Goal: Use online tool/utility: Utilize a website feature to perform a specific function

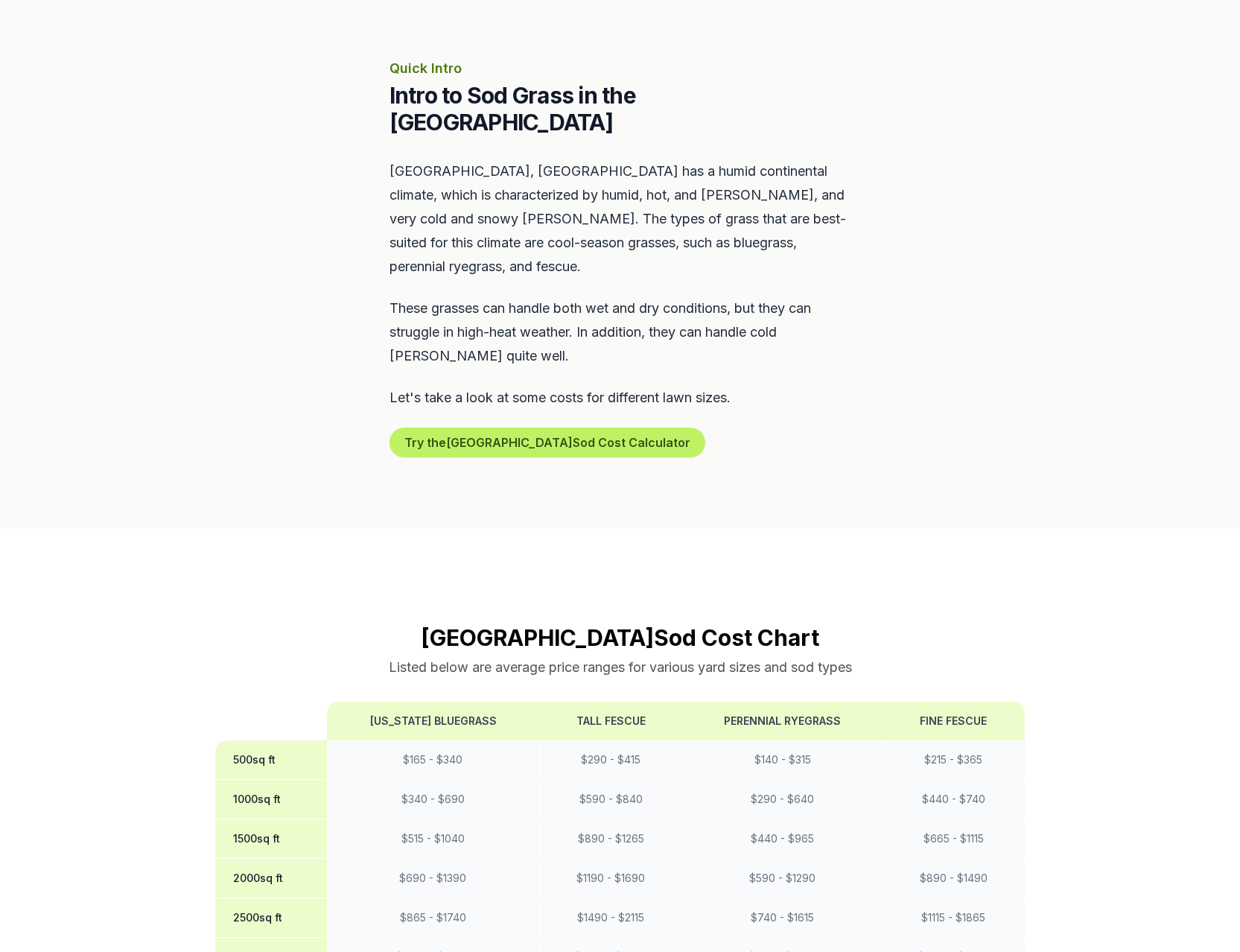
scroll to position [759, 0]
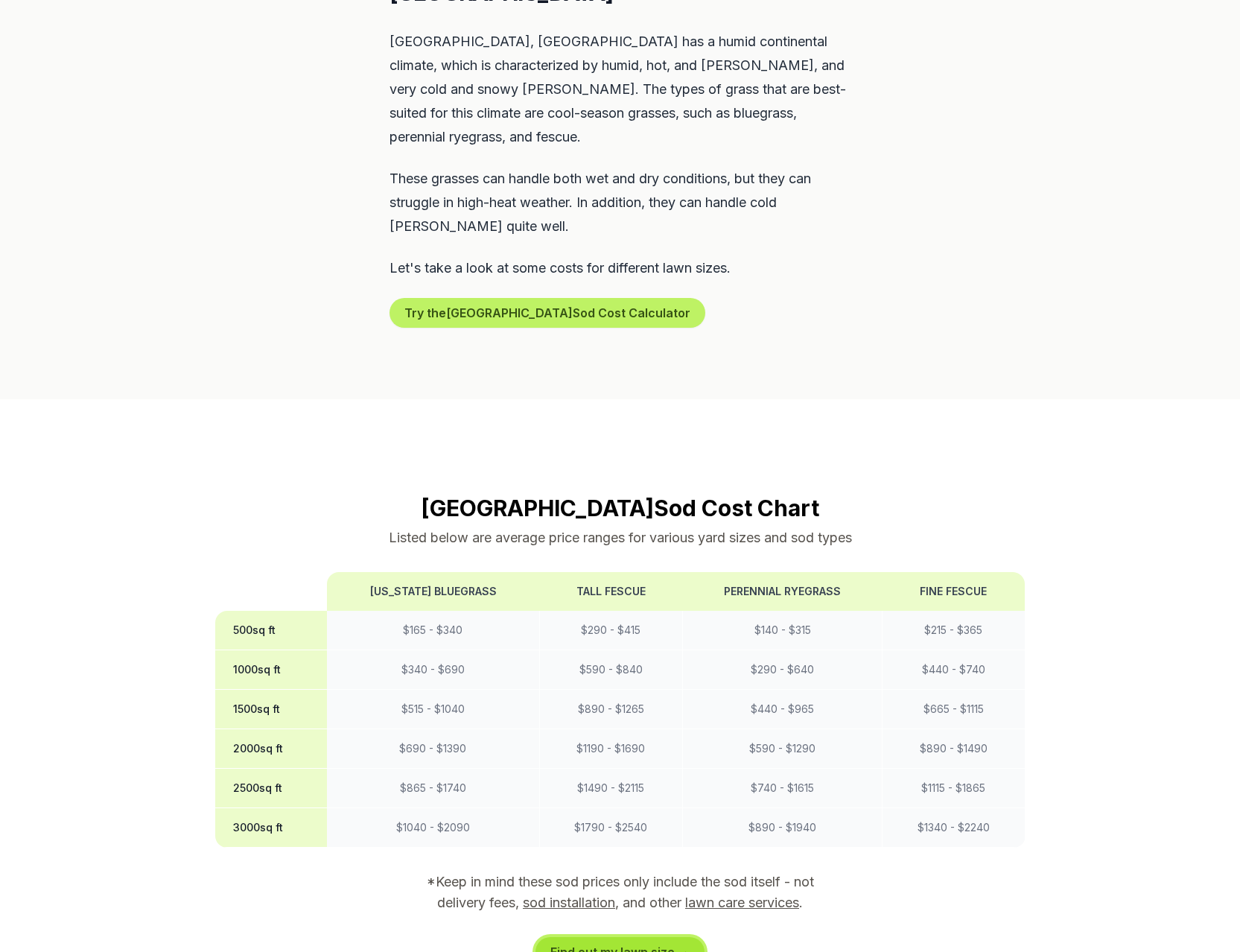
click at [614, 937] on link "Find out my lawn size →" at bounding box center [620, 952] width 169 height 30
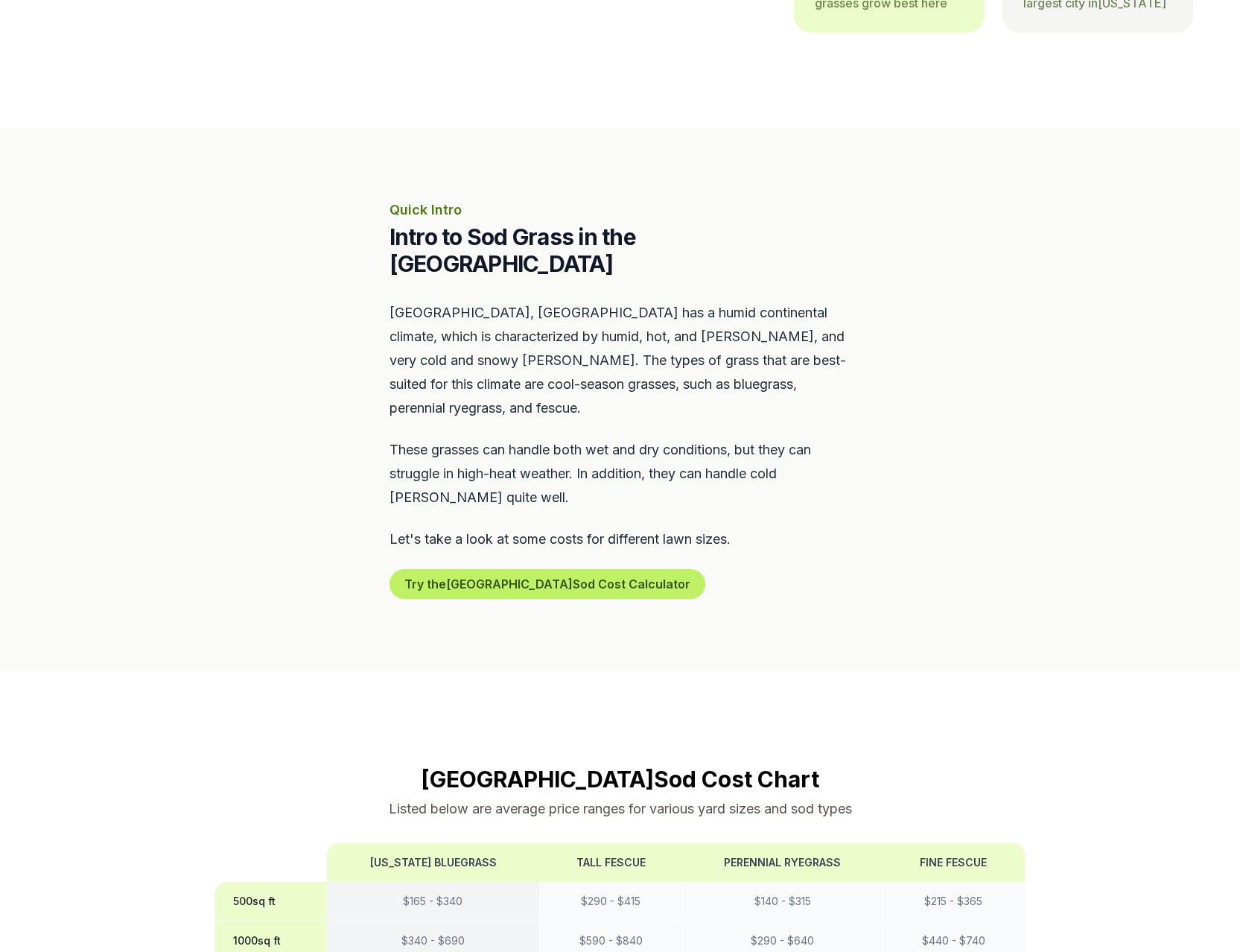
scroll to position [456, 0]
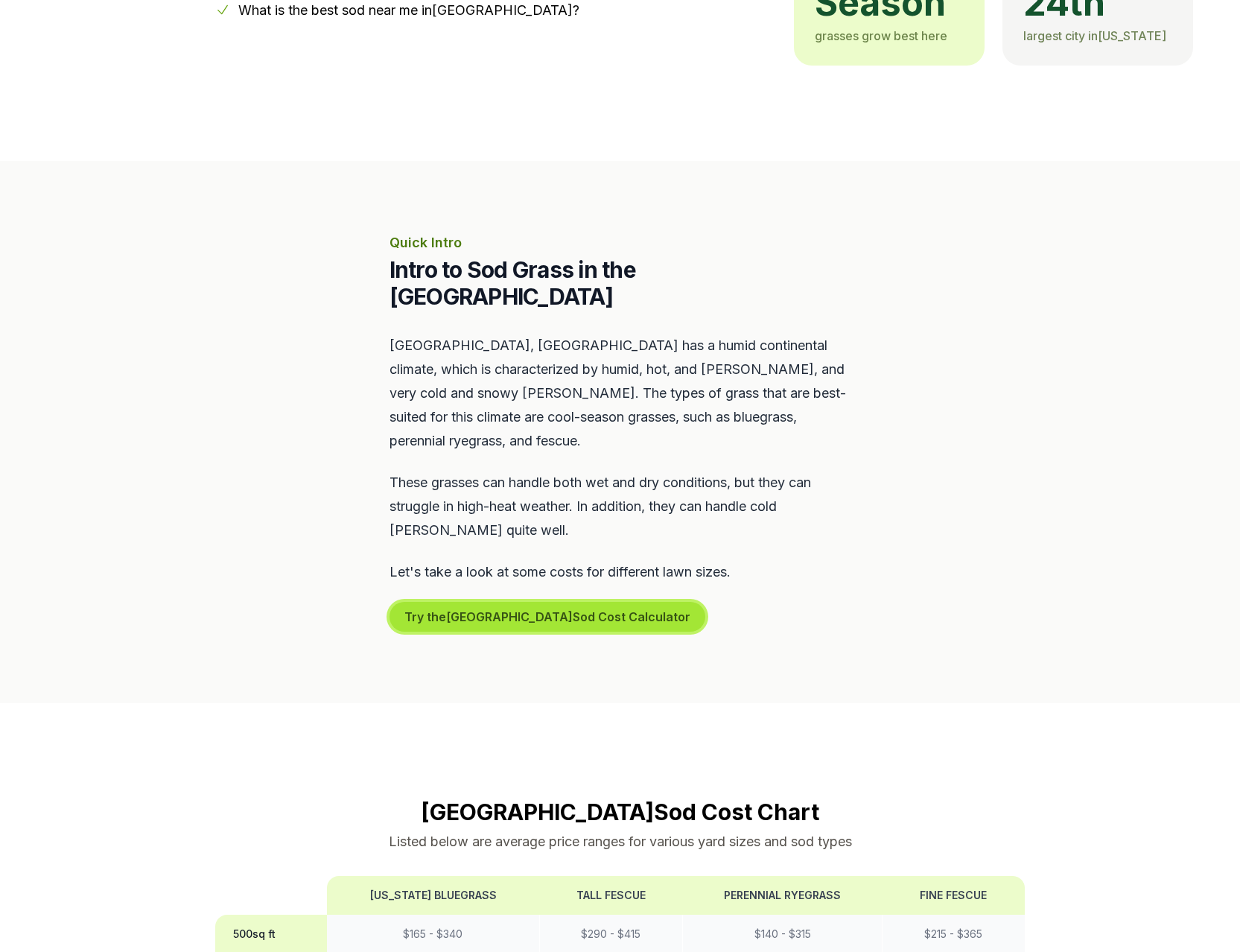
click at [445, 602] on button "Try the [GEOGRAPHIC_DATA] Sod Cost Calculator" at bounding box center [547, 617] width 316 height 30
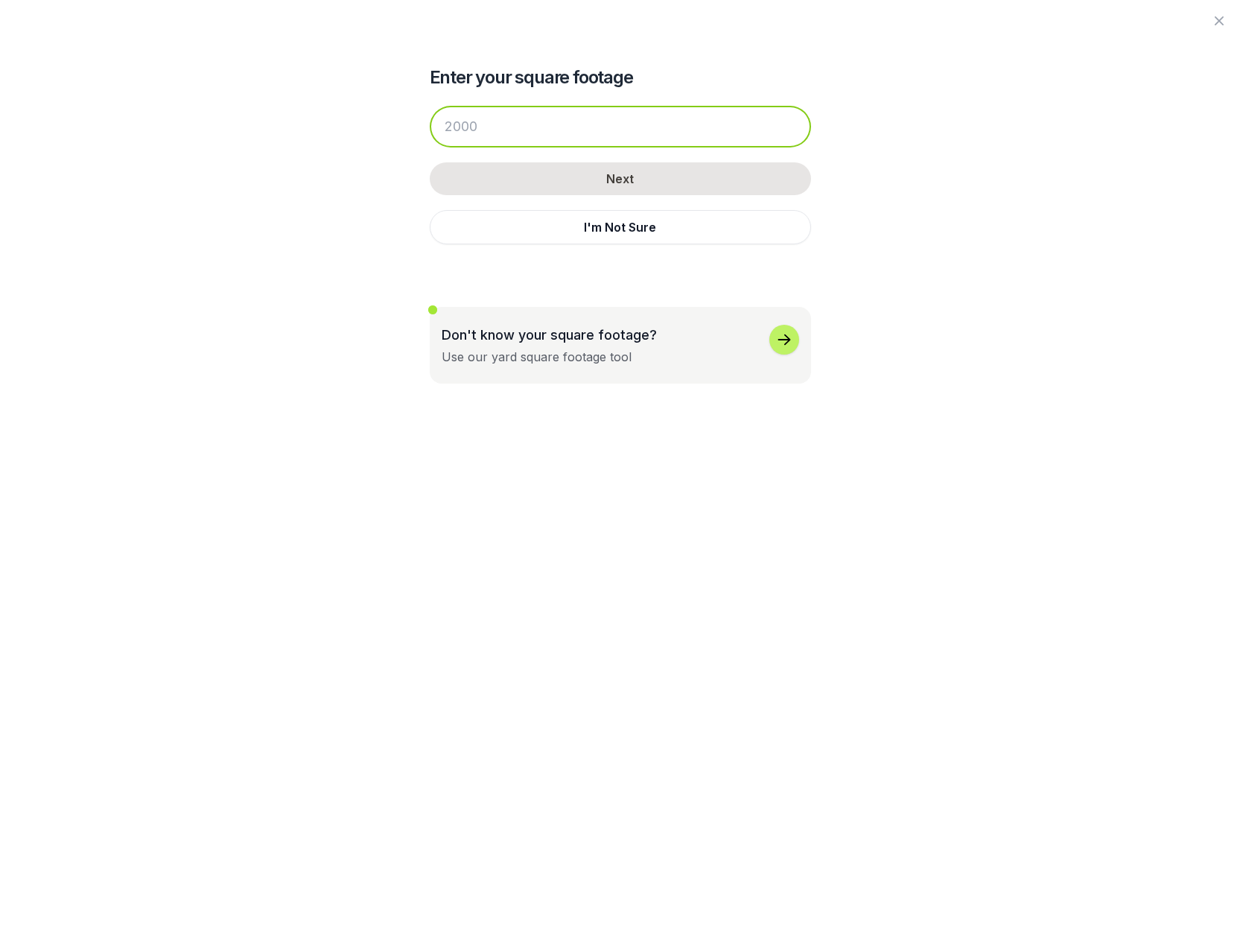
click at [528, 118] on input "number" at bounding box center [620, 126] width 382 height 42
click at [302, 146] on div "Enter your square footage Next I'm Not Sure Don't know your square footage? Use…" at bounding box center [620, 192] width 810 height 383
click at [510, 134] on input "number" at bounding box center [620, 126] width 382 height 42
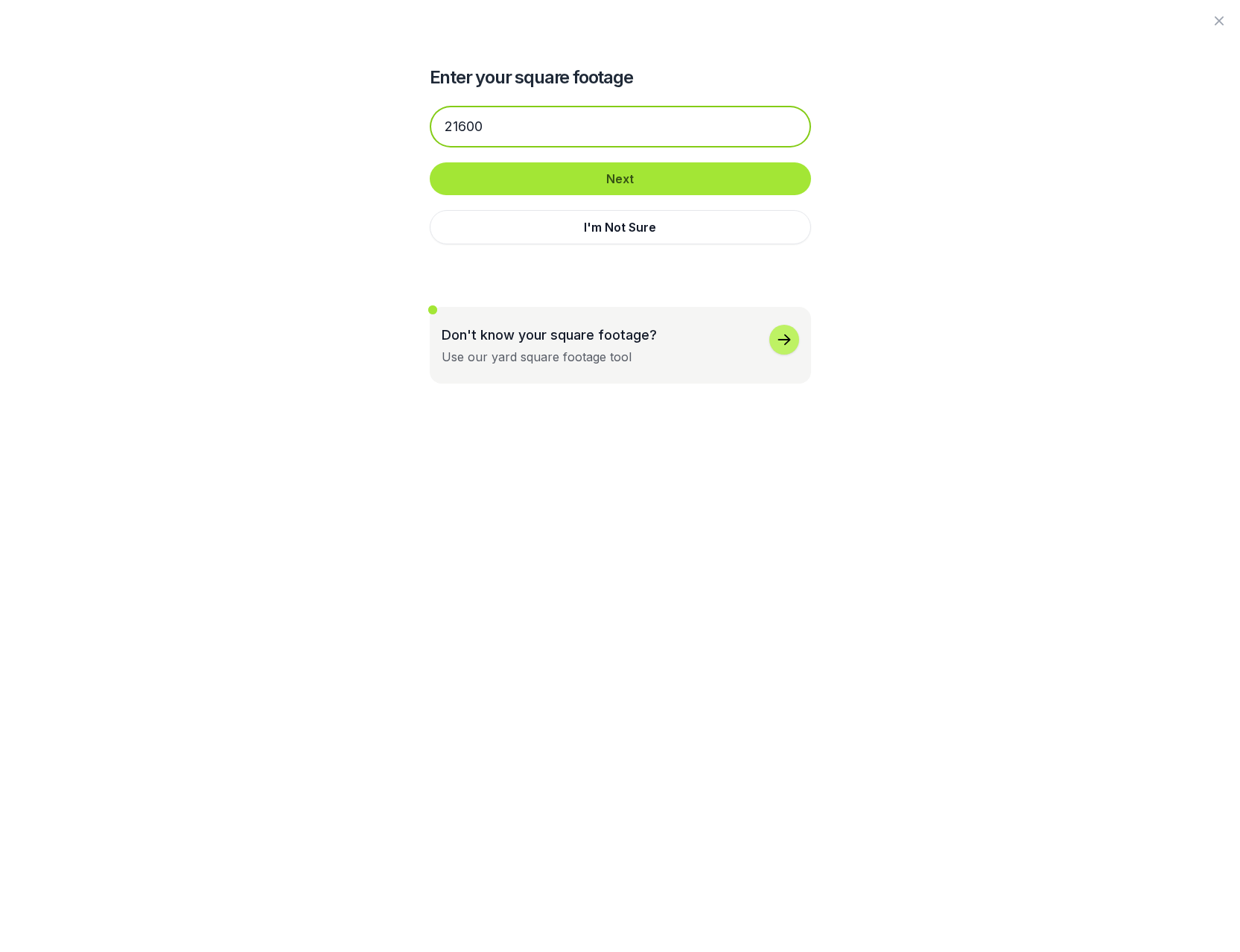
type input "21600"
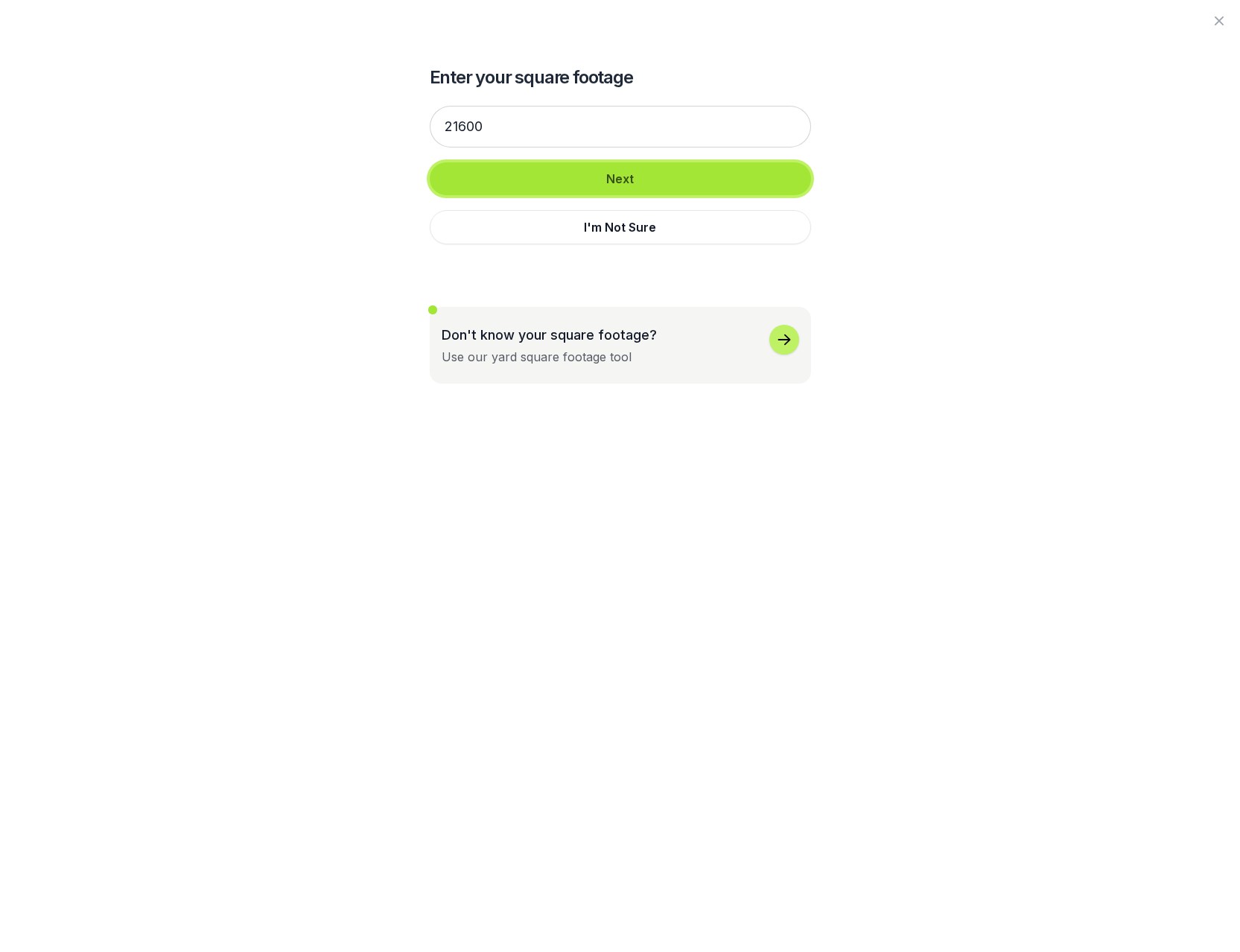
click at [565, 179] on button "Next" at bounding box center [620, 178] width 382 height 32
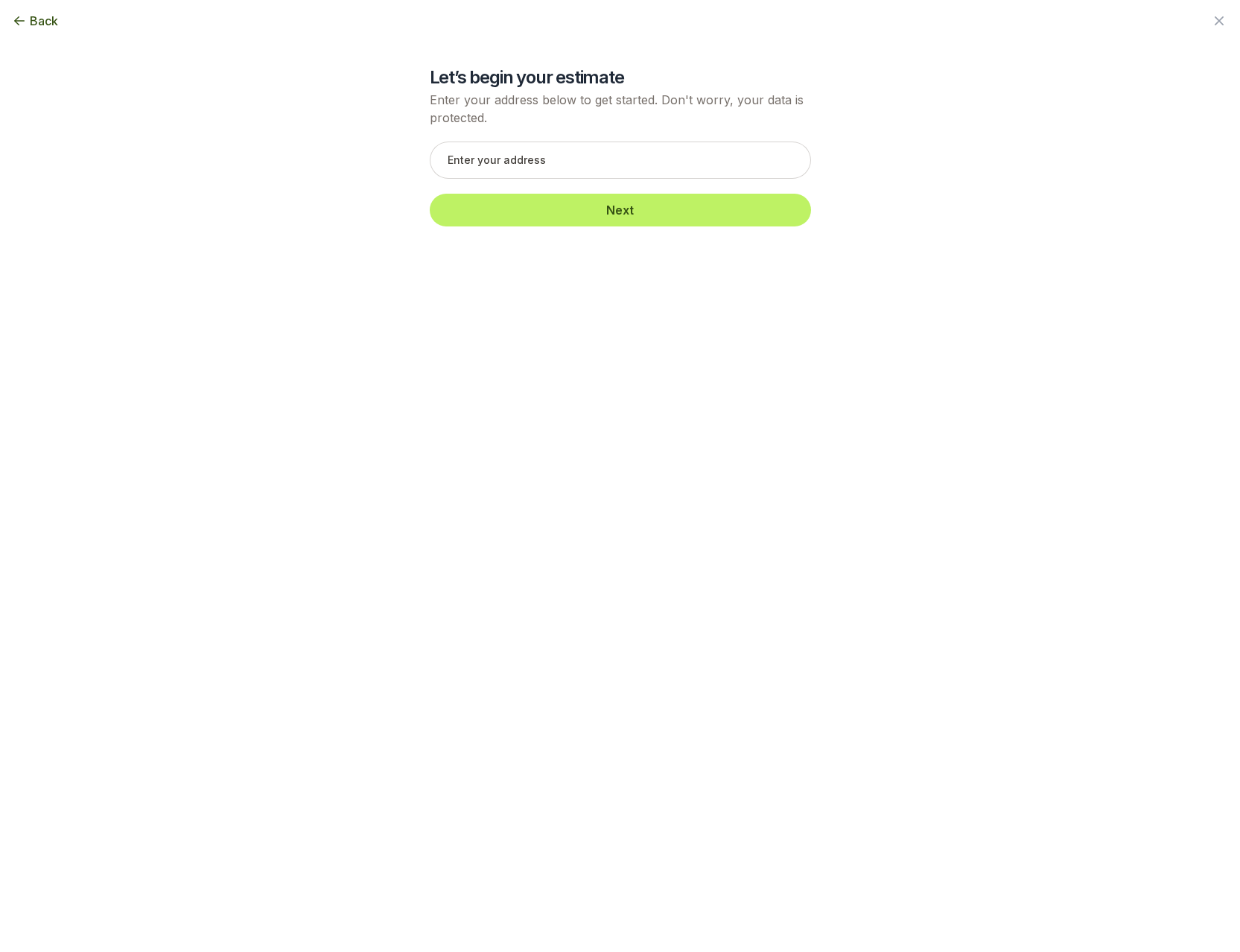
click at [23, 23] on icon "button" at bounding box center [19, 20] width 15 height 15
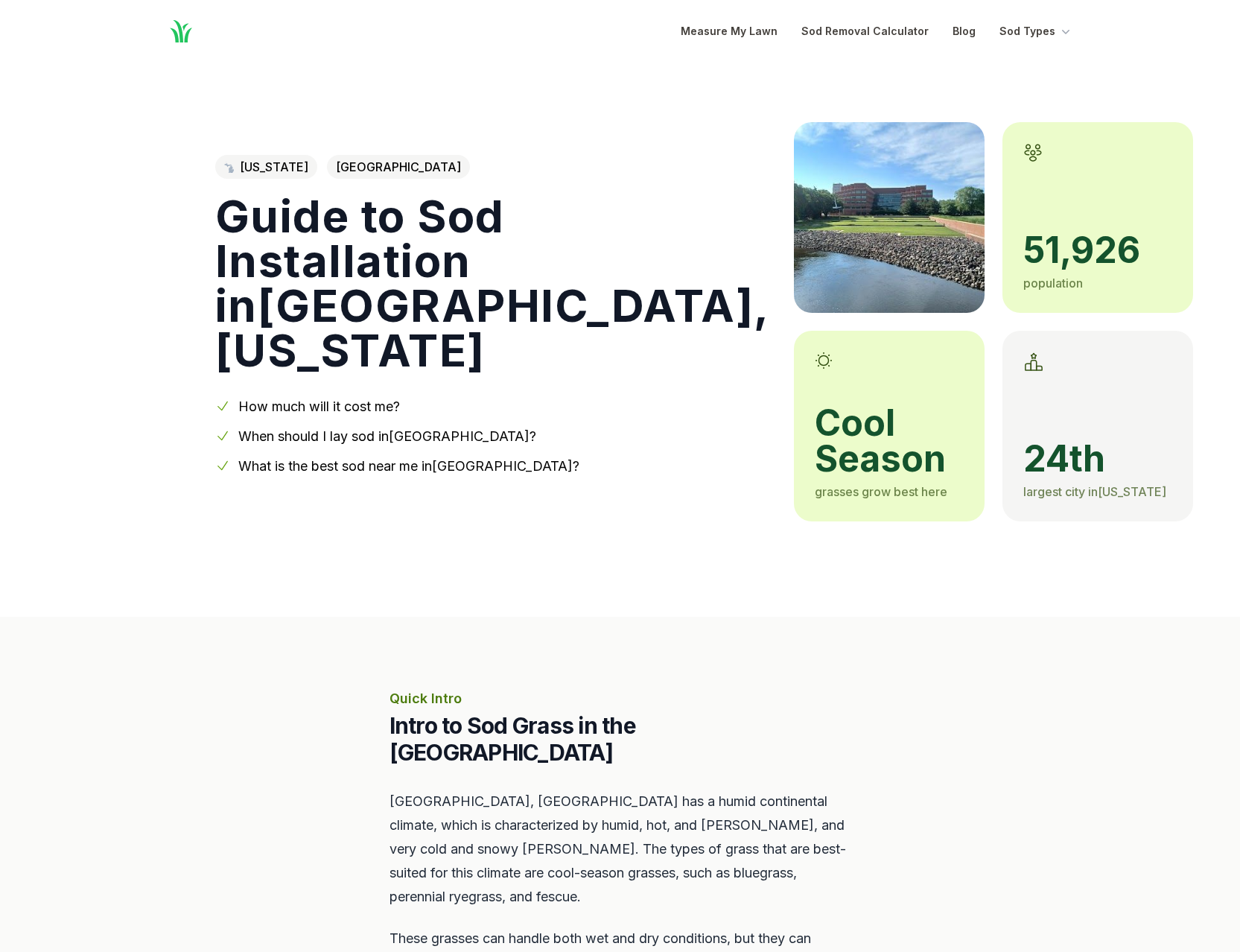
click at [281, 166] on link "[US_STATE]" at bounding box center [266, 167] width 102 height 24
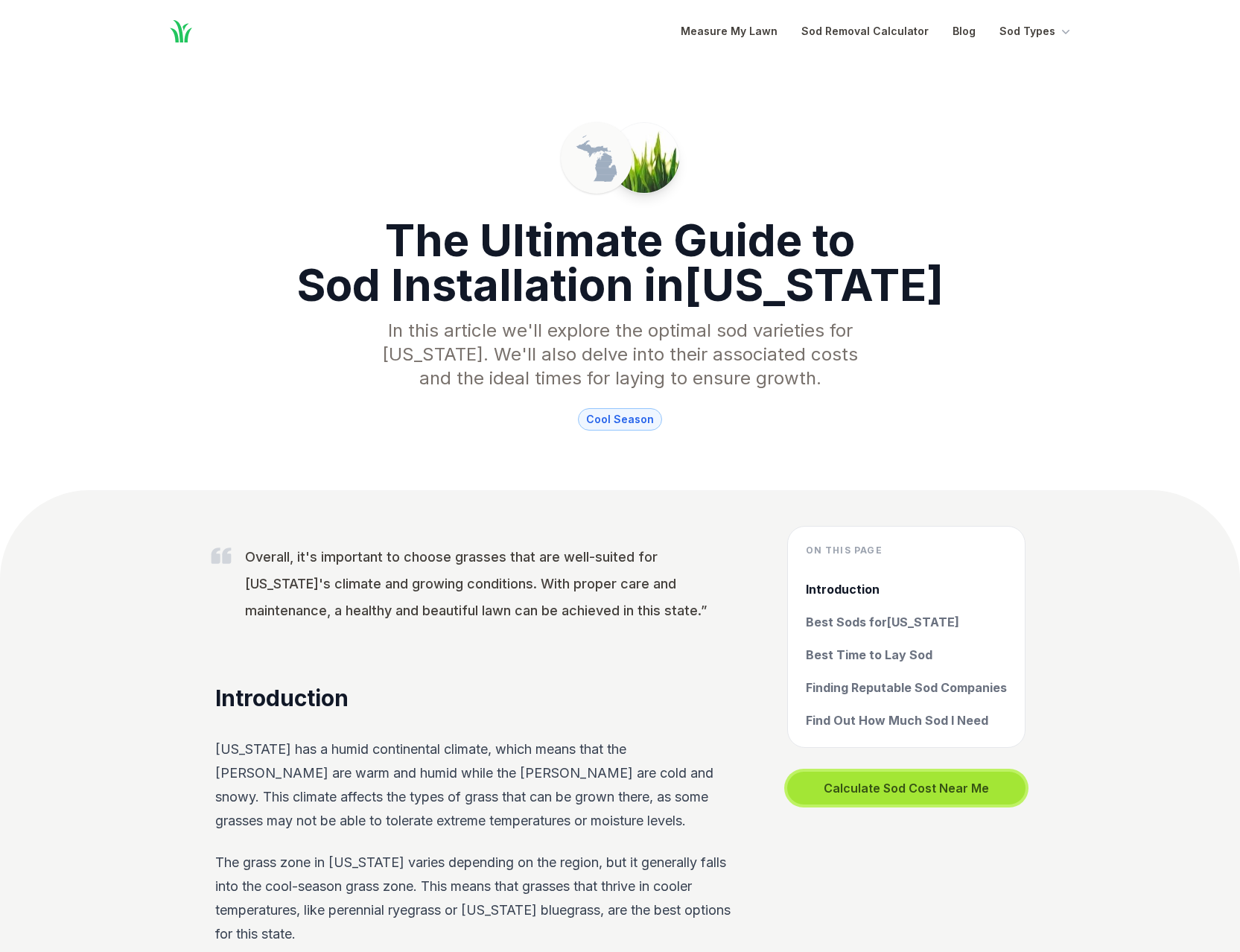
click at [872, 790] on button "Calculate Sod Cost Near Me" at bounding box center [906, 787] width 238 height 32
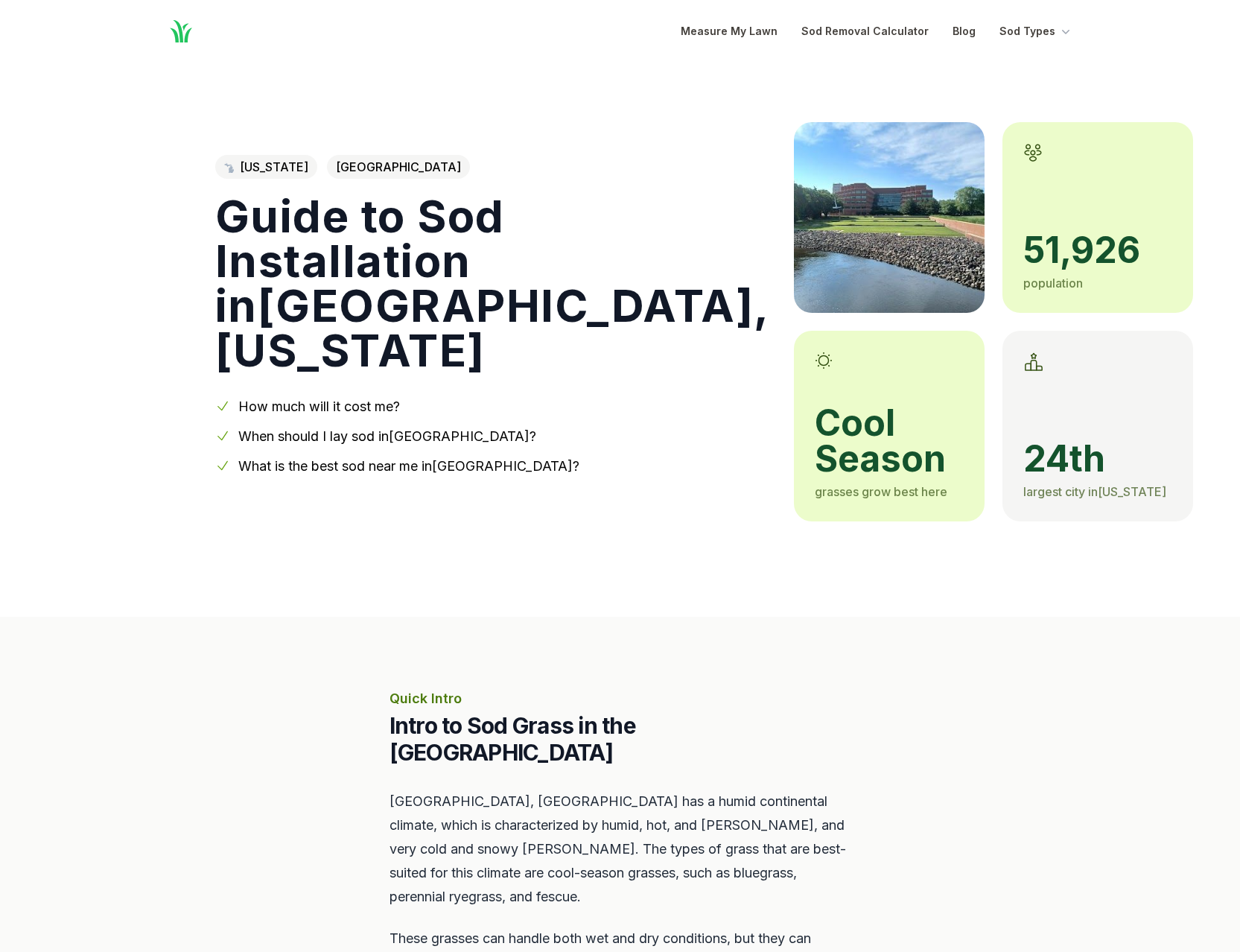
scroll to position [532, 0]
